Goal: Navigation & Orientation: Find specific page/section

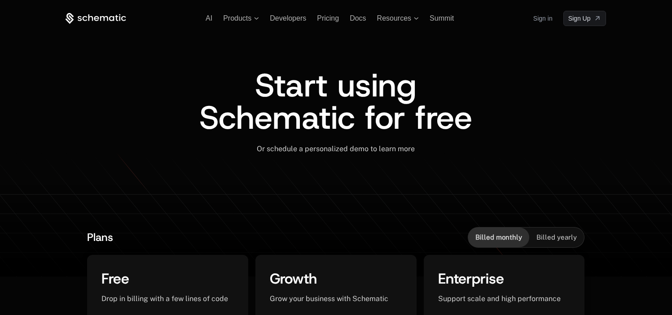
click at [538, 21] on link "Sign in" at bounding box center [542, 18] width 19 height 14
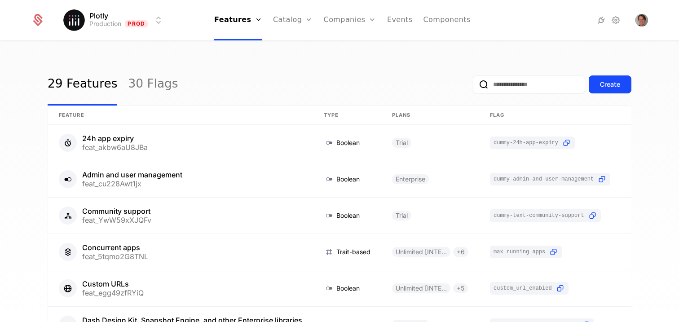
click at [281, 26] on link "Catalog" at bounding box center [293, 20] width 40 height 40
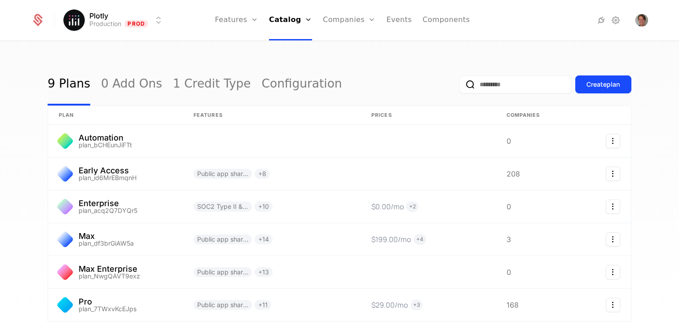
click at [294, 48] on link "Plans" at bounding box center [303, 43] width 46 height 7
click at [242, 53] on div "9 Plans 0 Add Ons 1 Credit Type Configuration Create plan plan Features Prices …" at bounding box center [339, 184] width 679 height 285
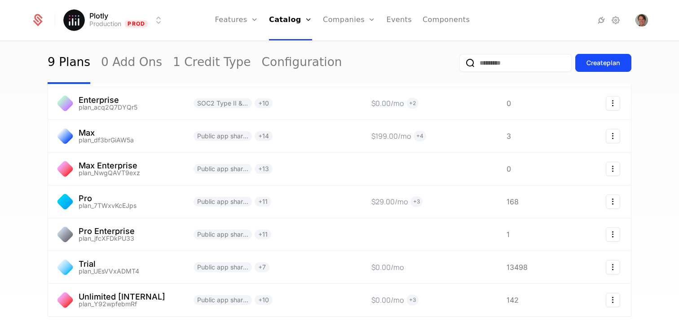
scroll to position [112, 0]
